Goal: Information Seeking & Learning: Check status

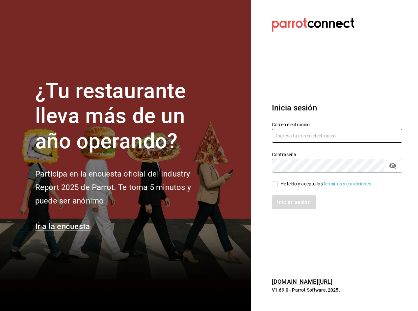
type input "[EMAIL_ADDRESS][DOMAIN_NAME]"
click at [272, 183] on input "He leído y acepto los Términos y condiciones." at bounding box center [275, 184] width 6 height 6
checkbox input "true"
click at [286, 198] on button "Iniciar sesión" at bounding box center [294, 202] width 45 height 14
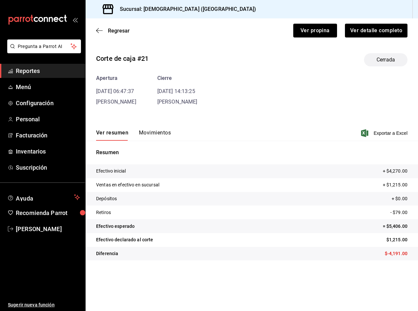
click at [284, 101] on div "Apertura 09/06/24 06:47:37 Enrique Be Hau Cierre 09/06/24 14:13:25 Enrique Be H…" at bounding box center [251, 90] width 311 height 32
click at [45, 70] on span "Reportes" at bounding box center [48, 70] width 64 height 9
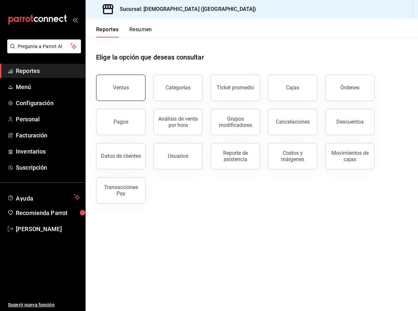
click at [116, 88] on div "Ventas" at bounding box center [121, 88] width 16 height 6
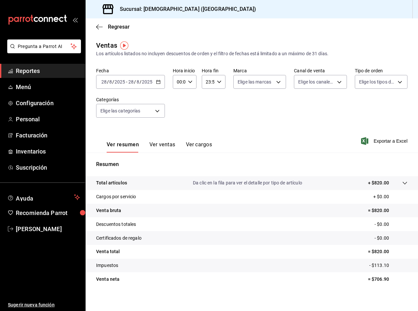
click at [160, 81] on \(Stroke\) "button" at bounding box center [158, 82] width 4 height 4
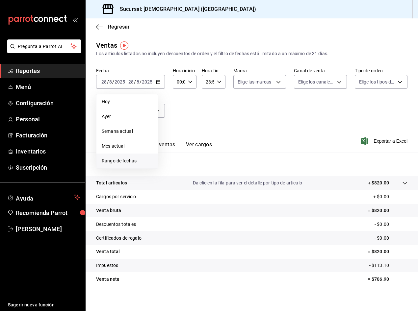
click at [138, 164] on span "Rango de fechas" at bounding box center [127, 161] width 51 height 7
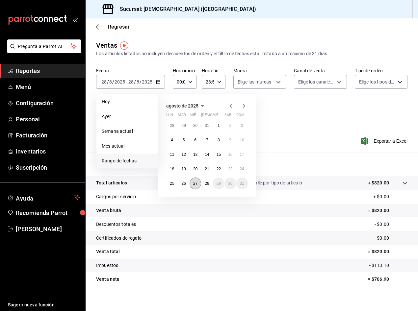
click at [199, 182] on button "27" at bounding box center [195, 184] width 12 height 12
click at [198, 183] on button "27" at bounding box center [195, 184] width 12 height 12
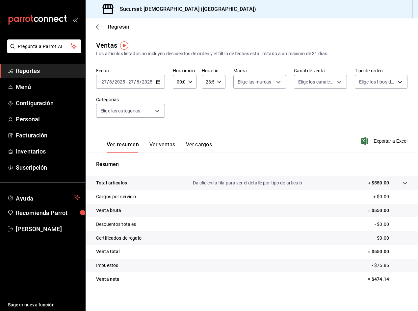
click at [381, 179] on tr "Total artículos Da clic en la fila para ver el detalle por tipo de artículo + $…" at bounding box center [252, 183] width 332 height 14
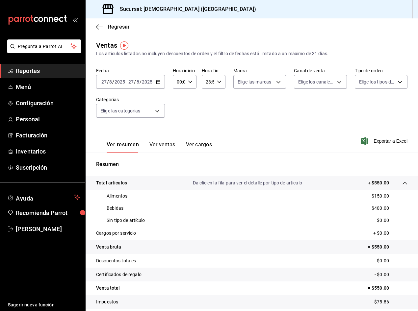
click at [38, 72] on span "Reportes" at bounding box center [48, 70] width 64 height 9
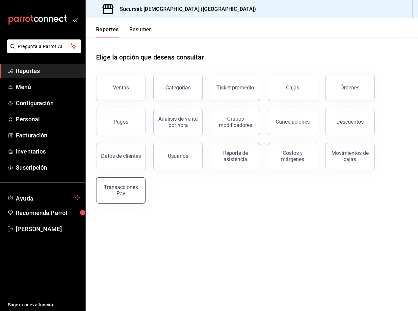
click at [130, 195] on div "Transacciones Pay" at bounding box center [120, 190] width 41 height 12
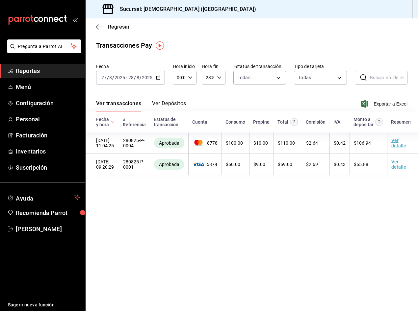
click at [158, 76] on \(Stroke\) "button" at bounding box center [158, 78] width 4 height 4
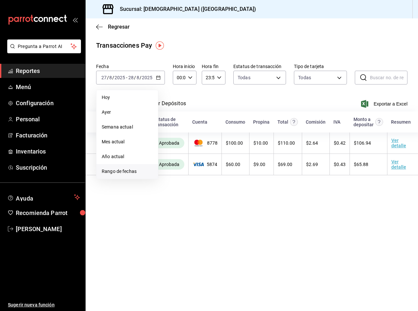
click at [140, 170] on span "Rango de fechas" at bounding box center [127, 171] width 51 height 7
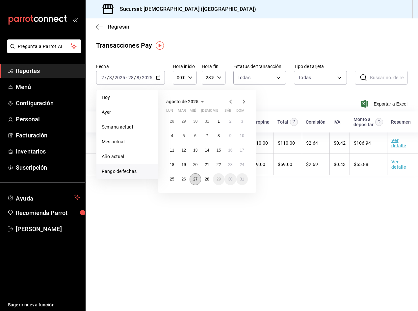
click at [196, 178] on abbr "27" at bounding box center [195, 179] width 4 height 5
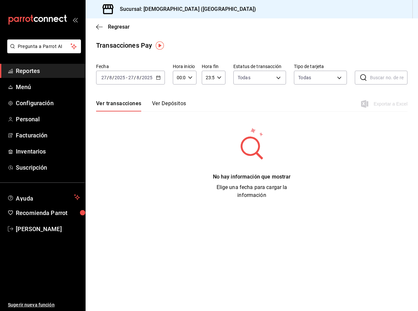
click at [95, 28] on div "Regresar" at bounding box center [252, 26] width 332 height 17
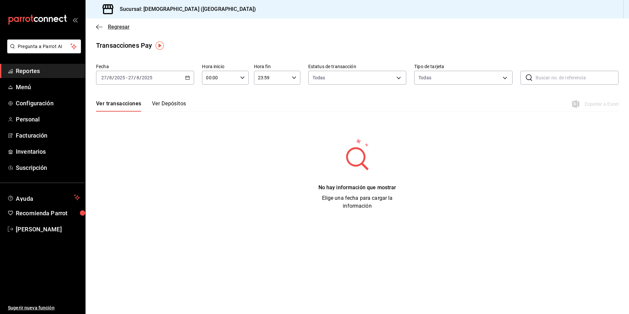
click at [100, 29] on icon "button" at bounding box center [99, 27] width 7 height 6
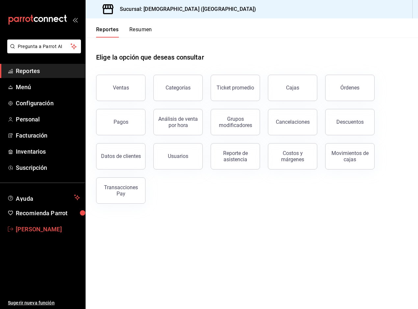
click at [35, 231] on span "Gabriela Frias" at bounding box center [48, 229] width 64 height 9
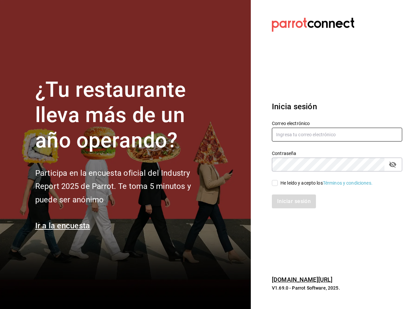
type input "[EMAIL_ADDRESS][DOMAIN_NAME]"
